Goal: Task Accomplishment & Management: Manage account settings

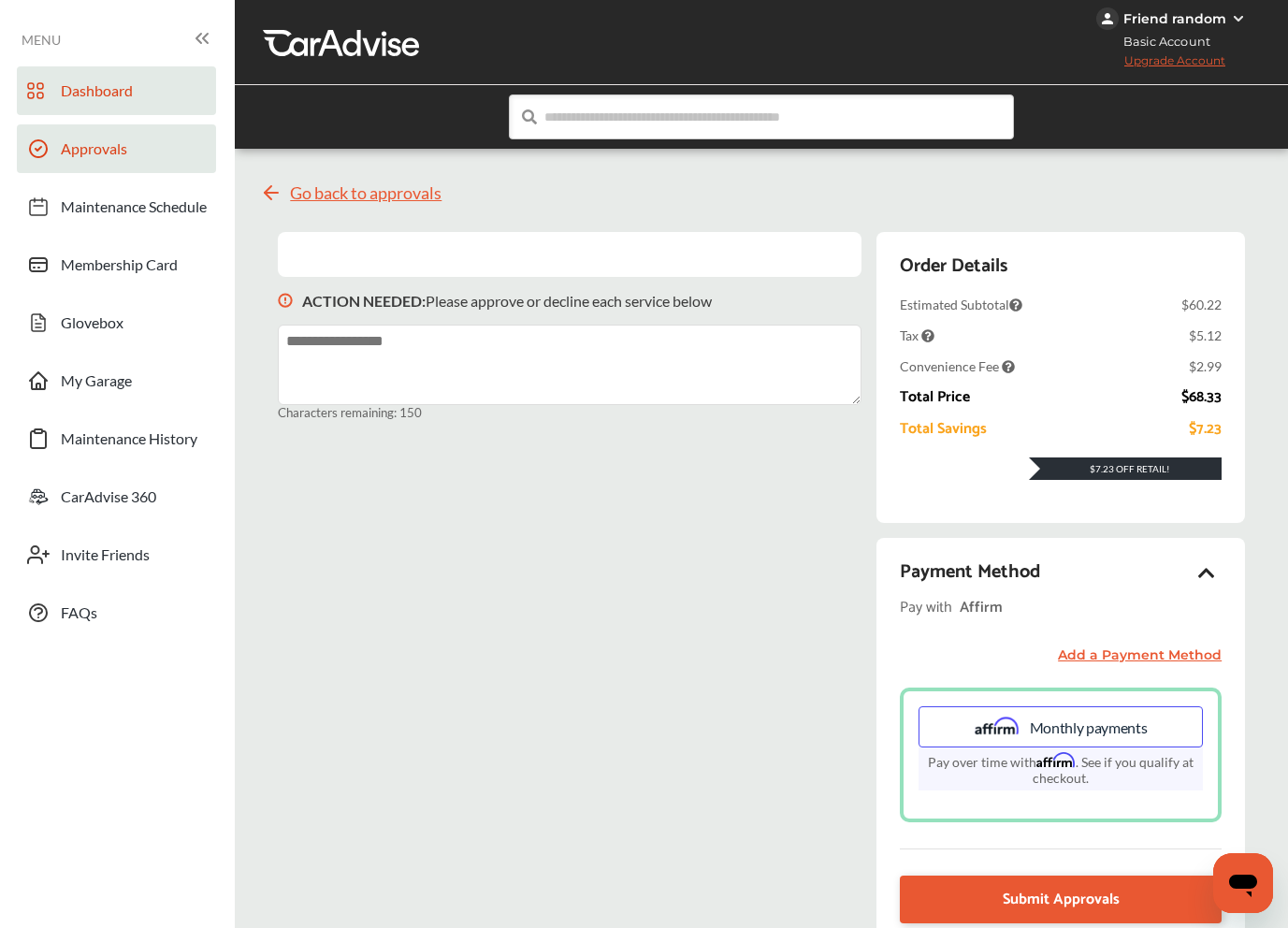
click at [167, 99] on link "Dashboard" at bounding box center [116, 91] width 199 height 49
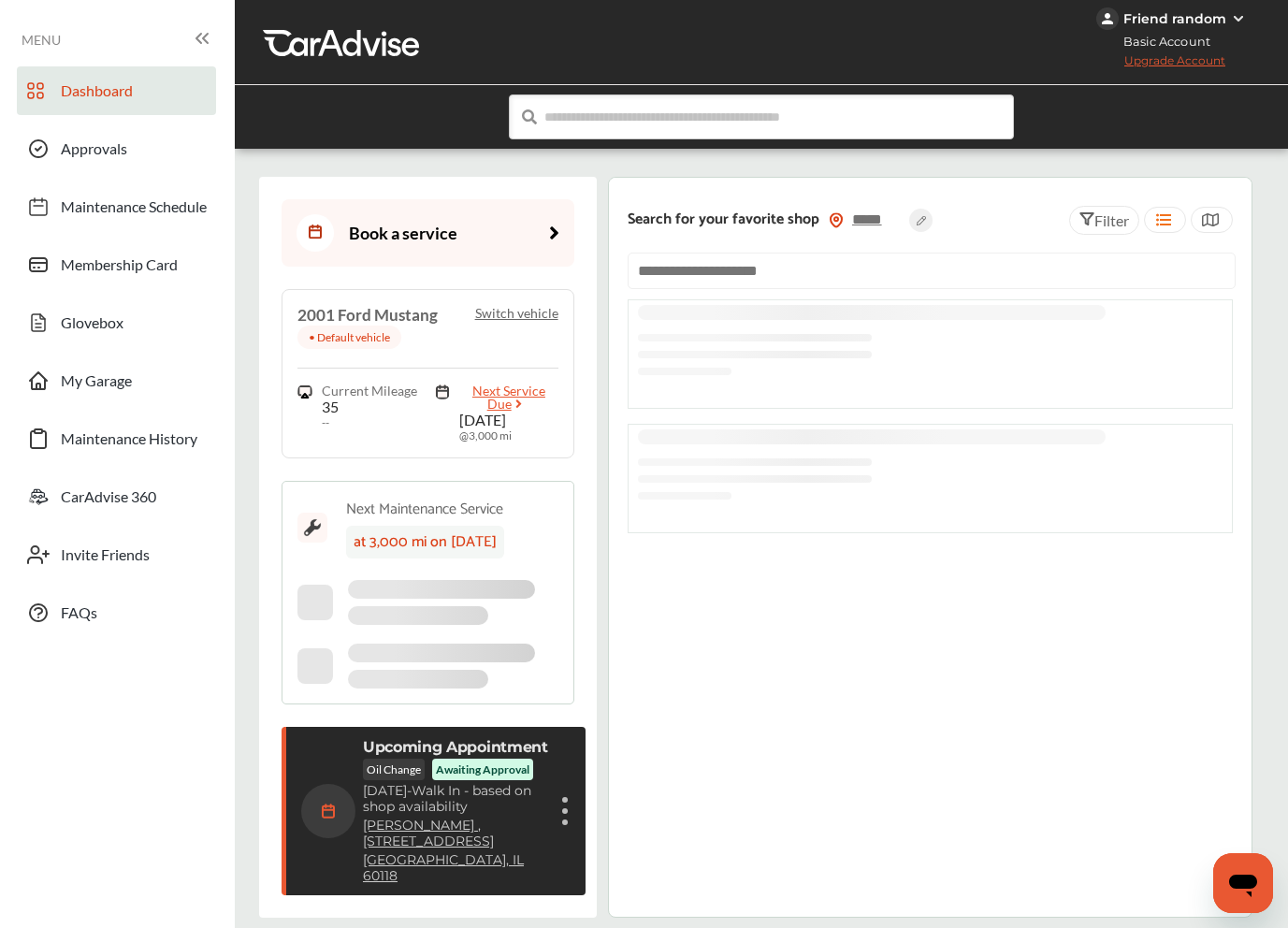
click at [1217, 20] on div "Friend random" at bounding box center [1174, 18] width 103 height 17
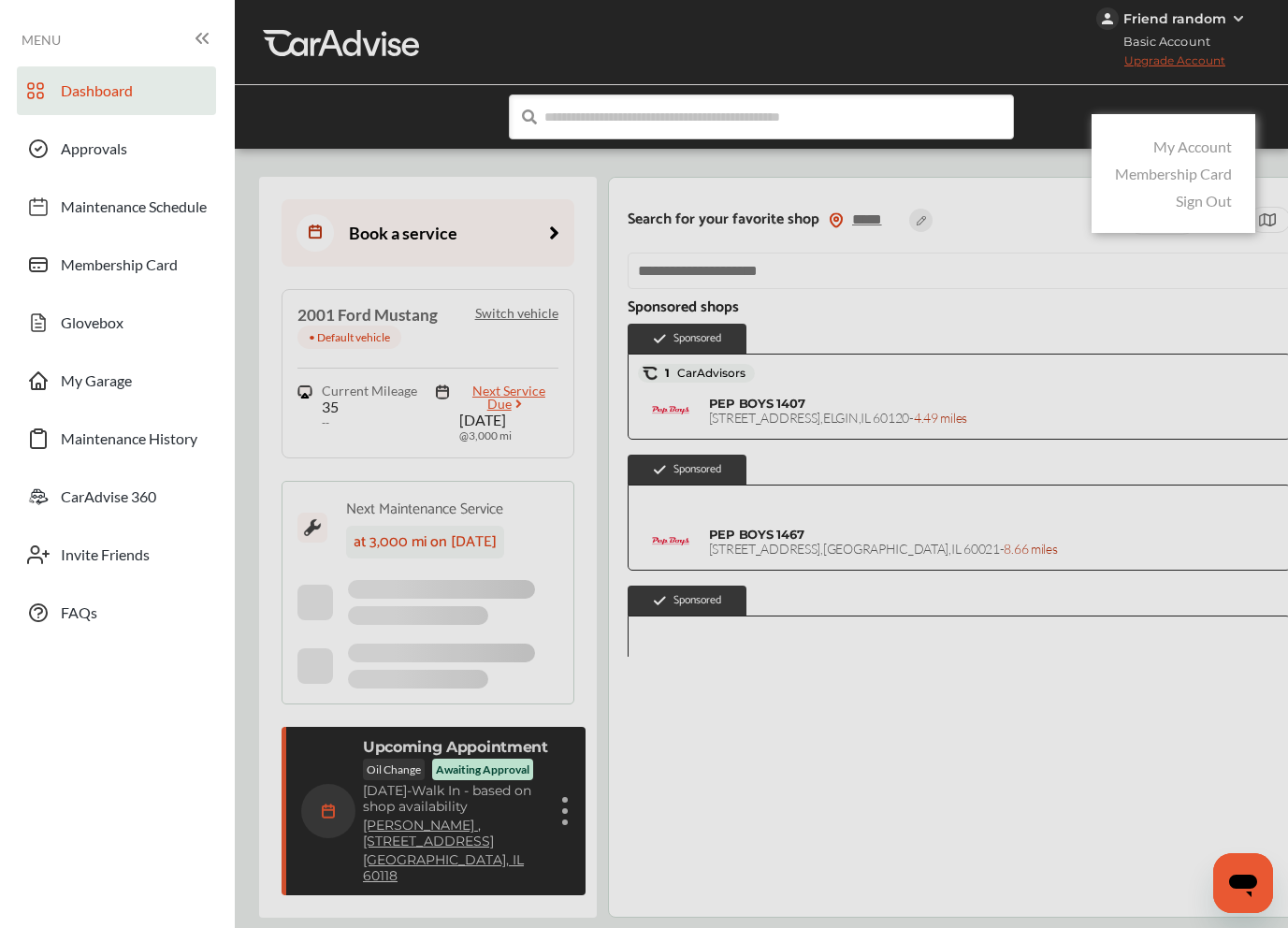
click at [1200, 200] on link "Sign Out" at bounding box center [1204, 201] width 56 height 18
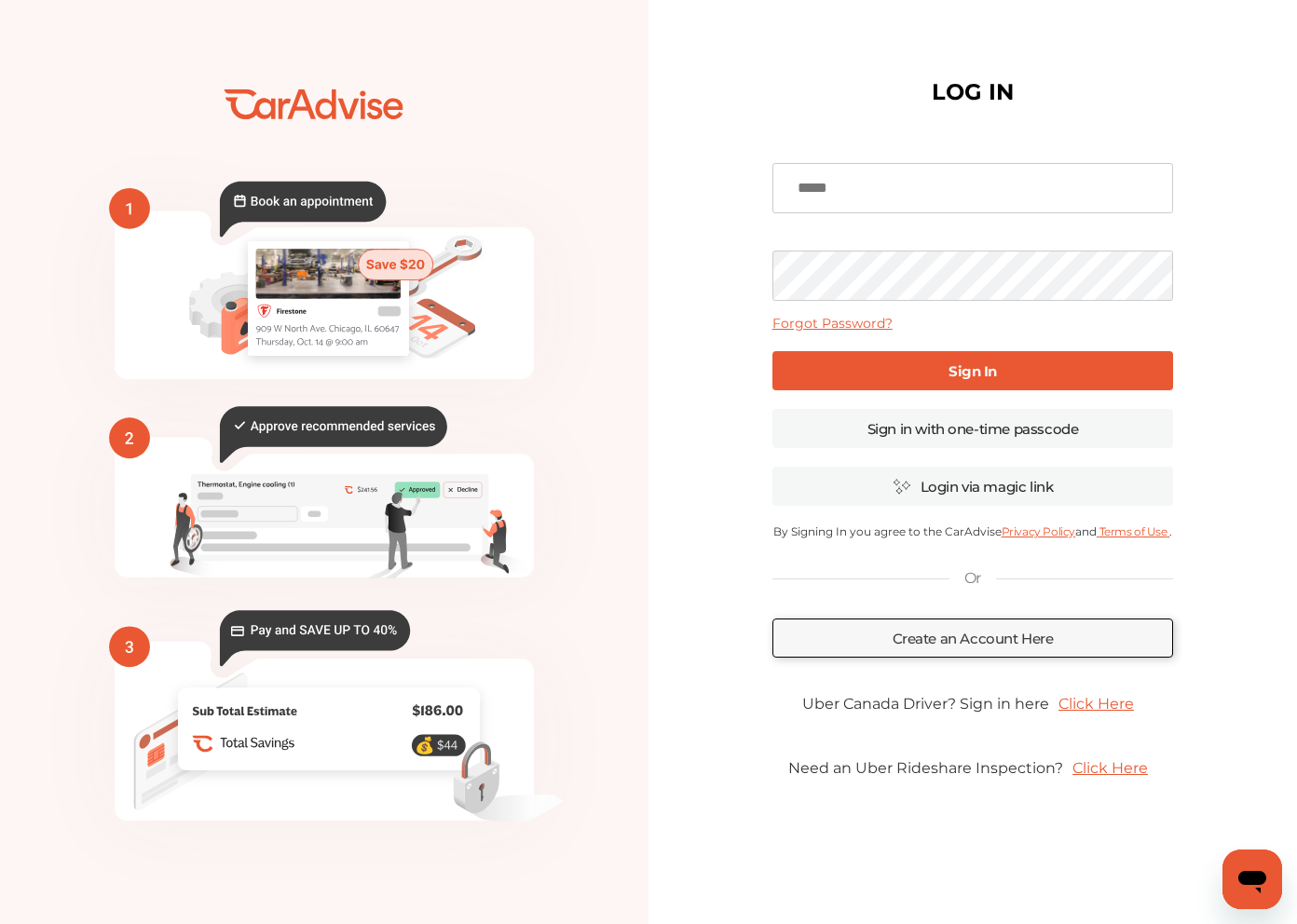
click at [856, 208] on input at bounding box center [973, 188] width 400 height 50
type input "**********"
click at [809, 372] on link "Sign In" at bounding box center [973, 371] width 400 height 39
